Goal: Information Seeking & Learning: Learn about a topic

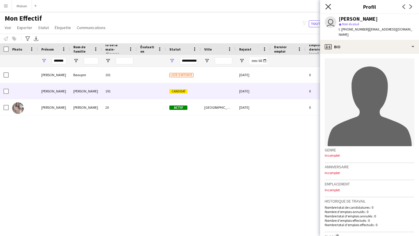
click at [329, 8] on icon at bounding box center [328, 7] width 6 height 6
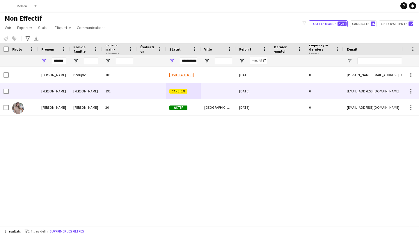
click at [174, 93] on span "Candidat" at bounding box center [178, 91] width 18 height 4
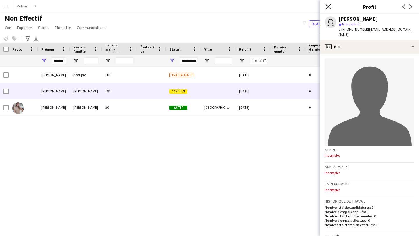
click at [329, 7] on icon "Fermer le pop-in" at bounding box center [328, 7] width 6 height 6
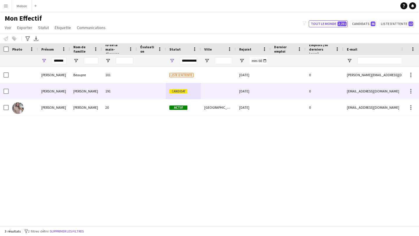
click at [178, 90] on span "Candidat" at bounding box center [178, 91] width 18 height 4
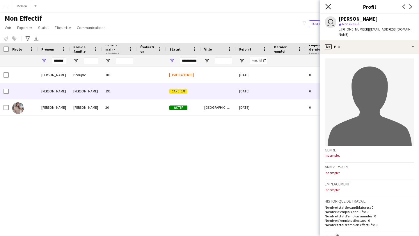
click at [326, 7] on icon "Fermer le pop-in" at bounding box center [328, 7] width 6 height 6
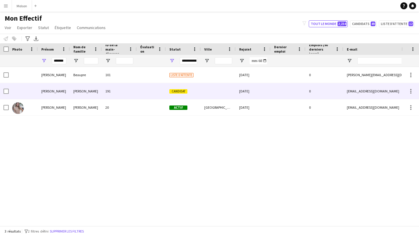
click at [247, 93] on div "[DATE]" at bounding box center [252, 91] width 35 height 16
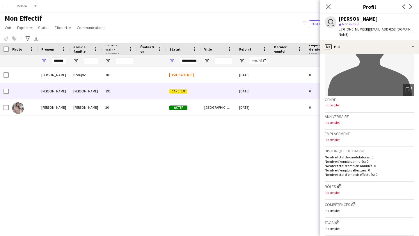
scroll to position [51, 0]
click at [327, 7] on icon at bounding box center [328, 7] width 6 height 6
